Goal: Task Accomplishment & Management: Use online tool/utility

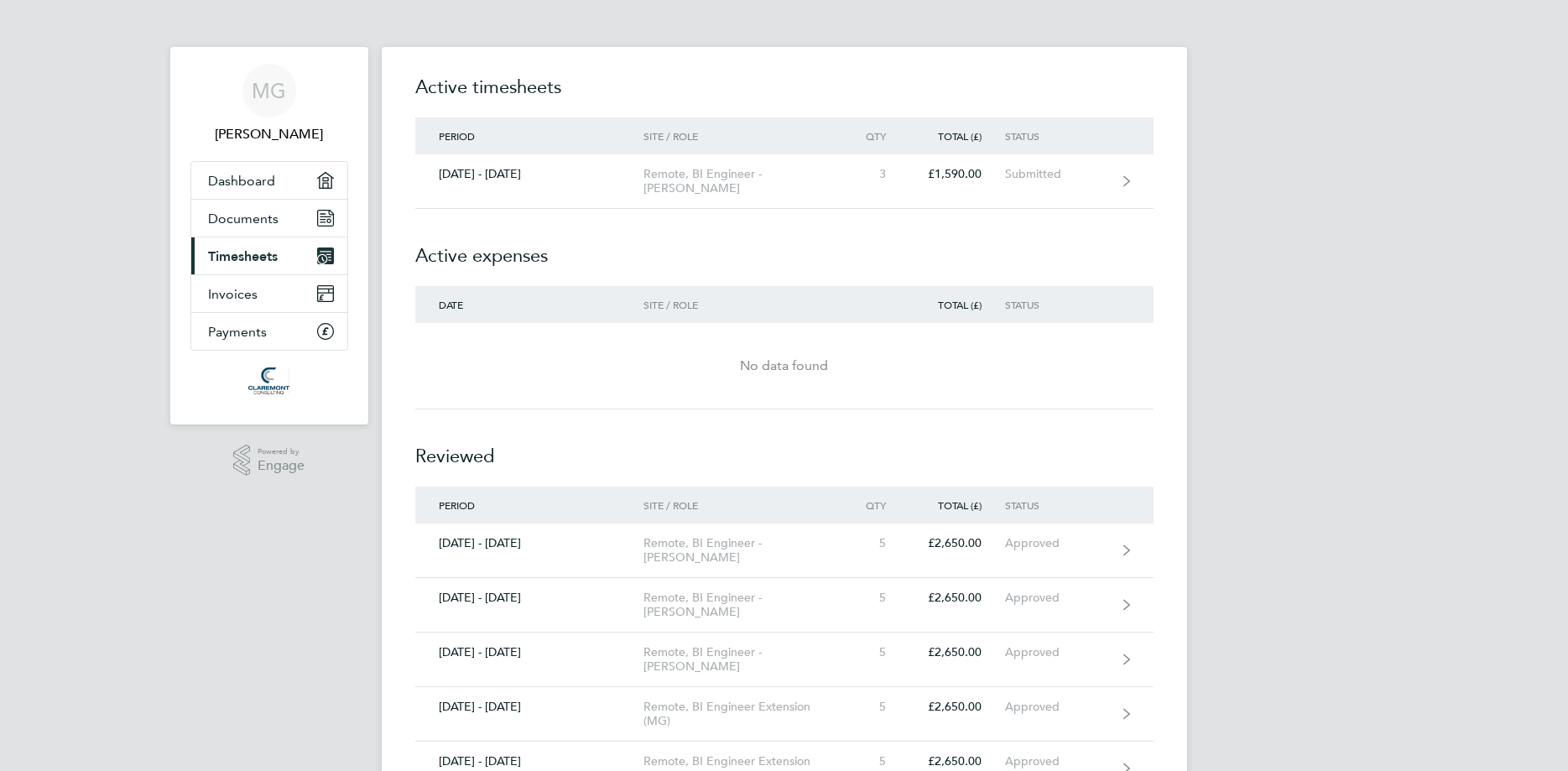
click at [230, 268] on link "Current page: Timesheets" at bounding box center [269, 256] width 156 height 37
click at [234, 254] on span "Timesheets" at bounding box center [243, 256] width 70 height 16
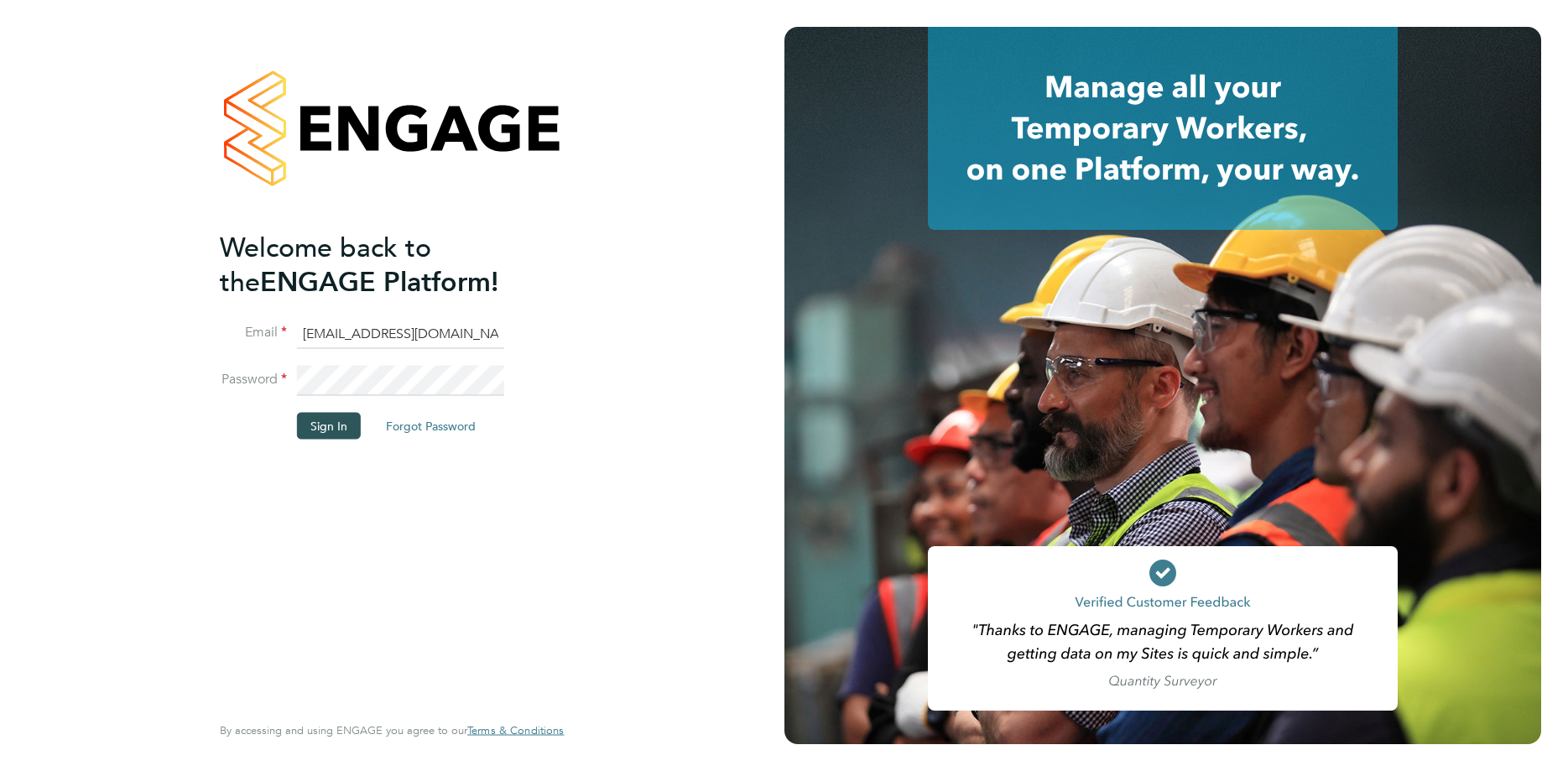
click at [335, 435] on button "Sign In" at bounding box center [328, 426] width 64 height 27
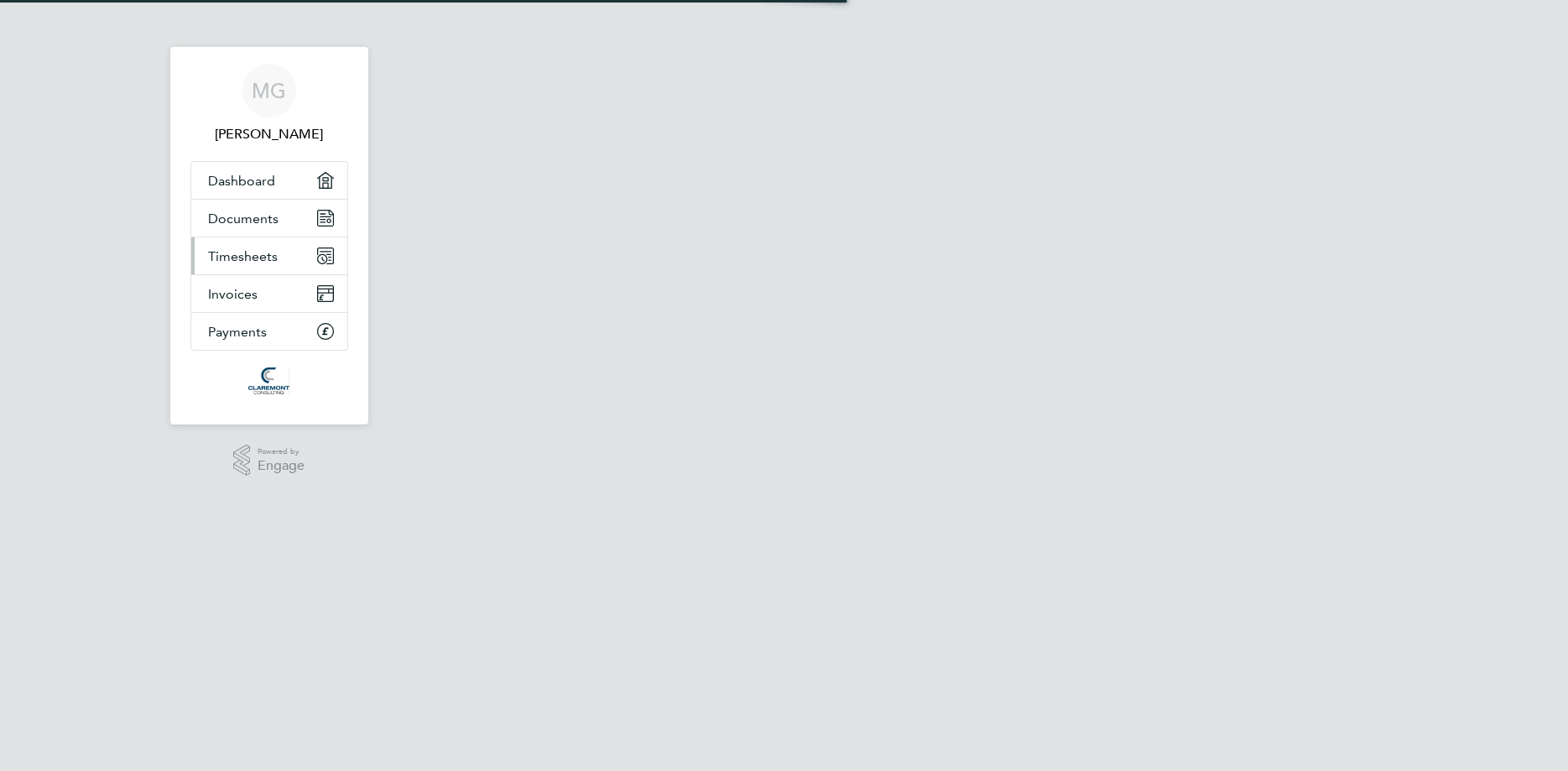
click at [285, 264] on link "Timesheets" at bounding box center [269, 256] width 156 height 37
